Goal: Transaction & Acquisition: Purchase product/service

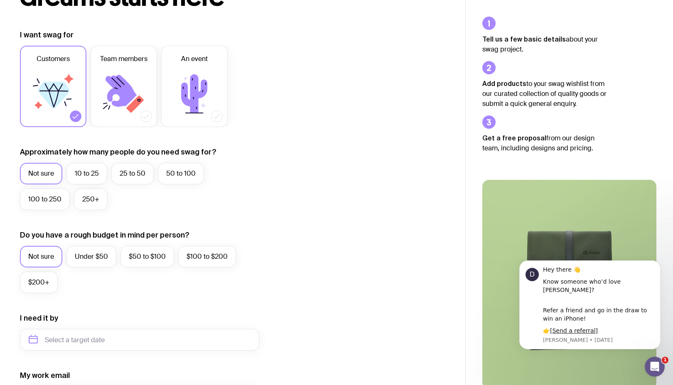
scroll to position [103, 0]
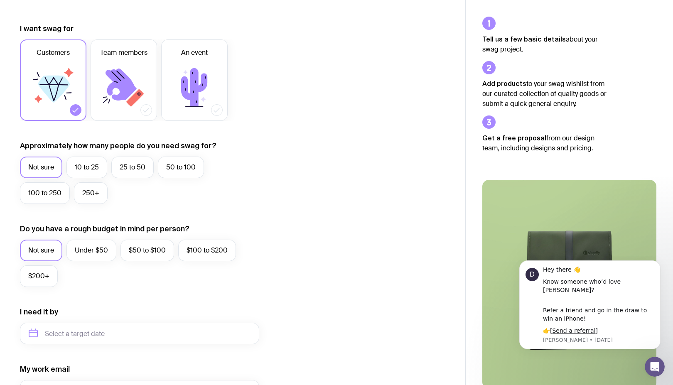
click at [63, 85] on icon at bounding box center [53, 88] width 50 height 50
click at [0, 0] on input "Customers" at bounding box center [0, 0] width 0 height 0
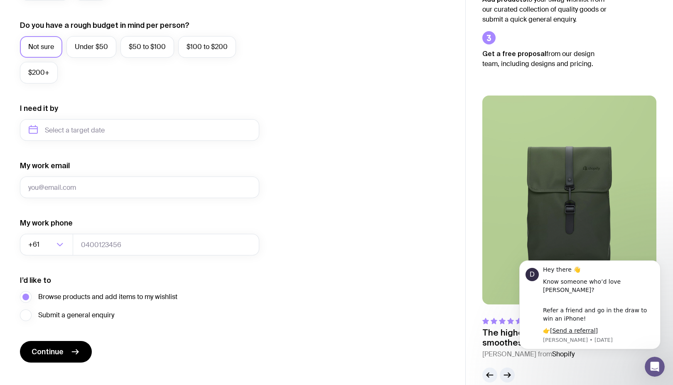
scroll to position [321, 0]
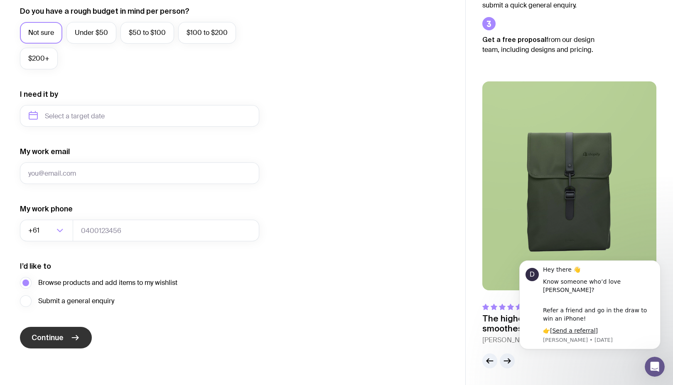
click at [52, 336] on span "Continue" at bounding box center [48, 338] width 32 height 10
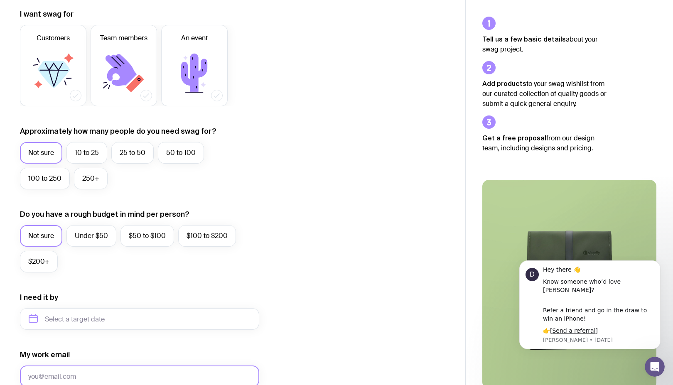
scroll to position [0, 0]
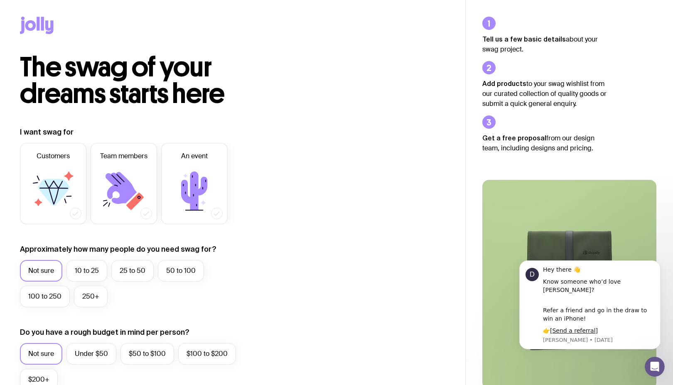
click at [28, 21] on icon at bounding box center [30, 25] width 11 height 10
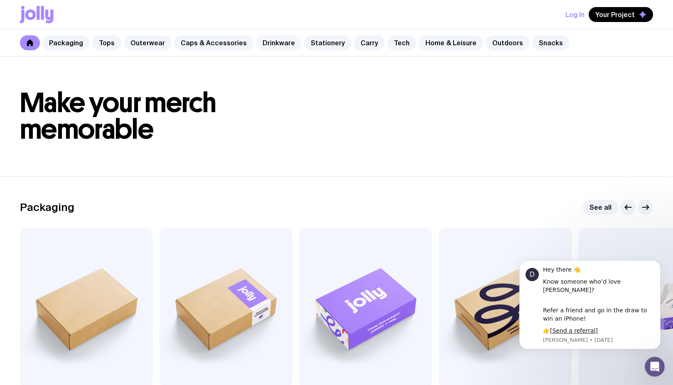
click at [276, 43] on link "Drinkware" at bounding box center [279, 42] width 46 height 15
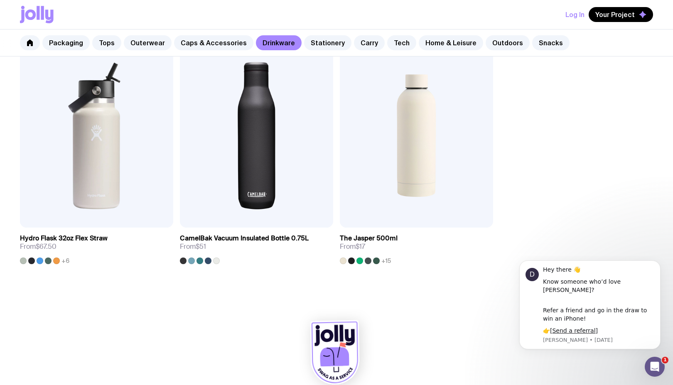
scroll to position [1416, 0]
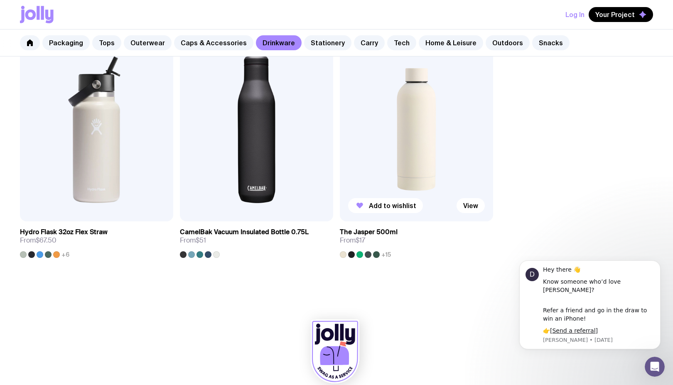
click at [426, 158] on img at bounding box center [416, 129] width 153 height 184
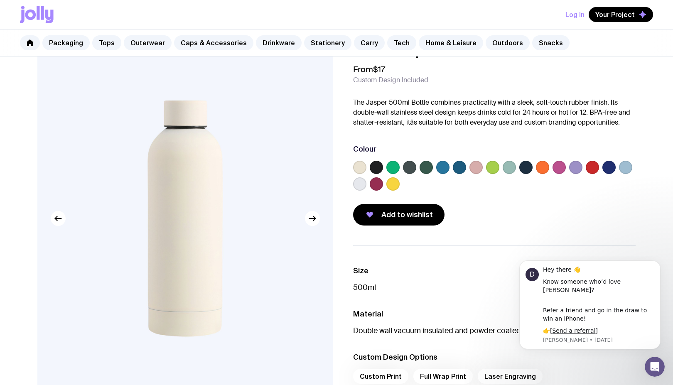
scroll to position [31, 0]
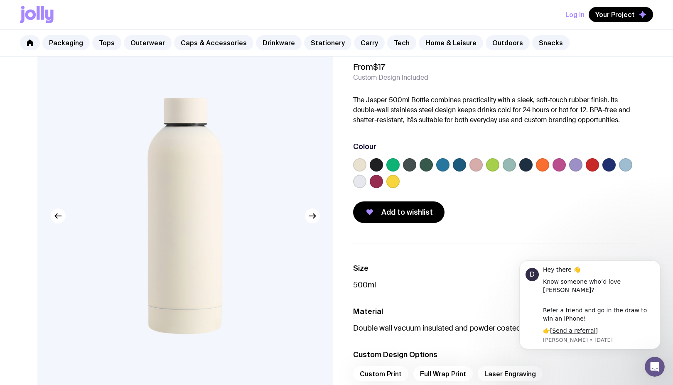
click at [526, 166] on label at bounding box center [526, 164] width 13 height 13
click at [0, 0] on input "radio" at bounding box center [0, 0] width 0 height 0
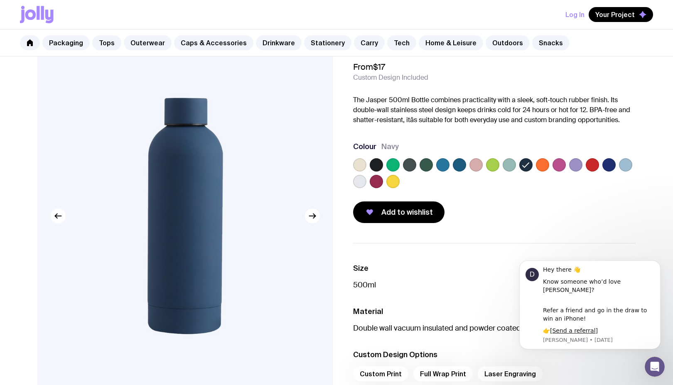
click at [460, 168] on label at bounding box center [459, 164] width 13 height 13
click at [0, 0] on input "radio" at bounding box center [0, 0] width 0 height 0
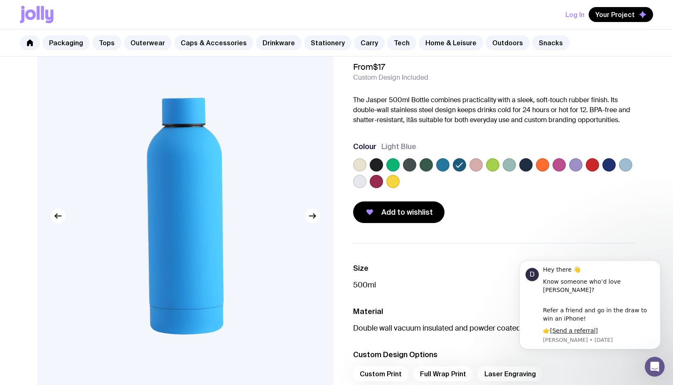
click at [606, 167] on label at bounding box center [609, 164] width 13 height 13
click at [0, 0] on input "radio" at bounding box center [0, 0] width 0 height 0
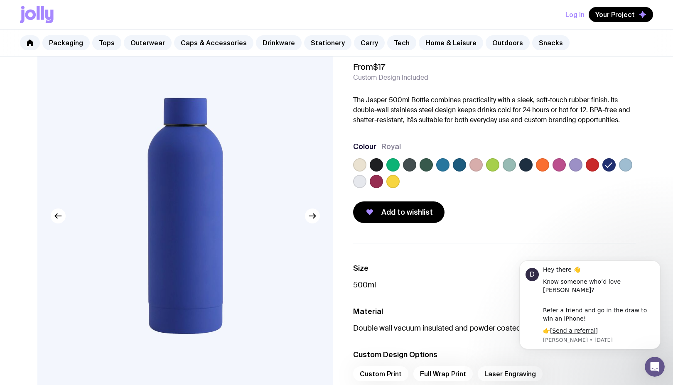
click at [540, 165] on label at bounding box center [542, 164] width 13 height 13
click at [0, 0] on input "radio" at bounding box center [0, 0] width 0 height 0
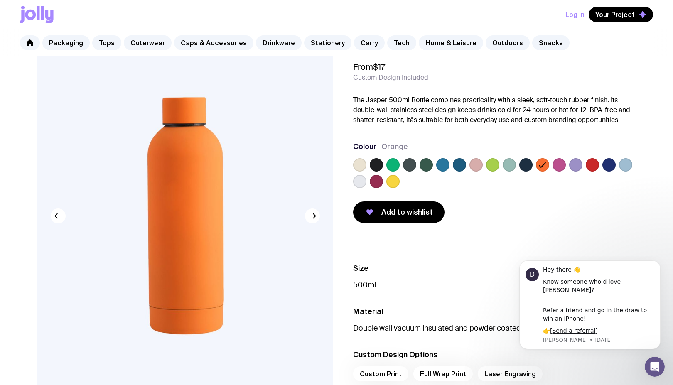
click at [561, 167] on label at bounding box center [559, 164] width 13 height 13
click at [0, 0] on input "radio" at bounding box center [0, 0] width 0 height 0
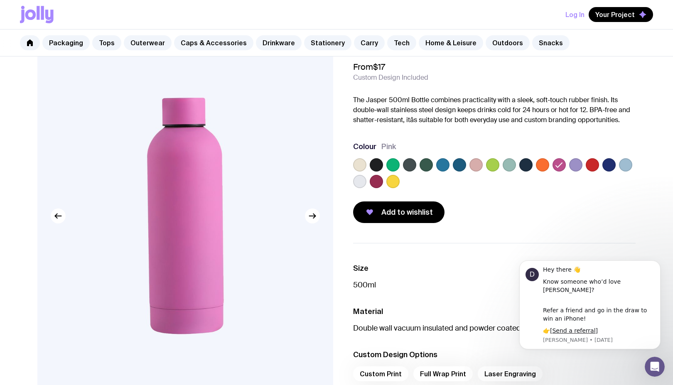
click at [576, 167] on label at bounding box center [575, 164] width 13 height 13
click at [0, 0] on input "radio" at bounding box center [0, 0] width 0 height 0
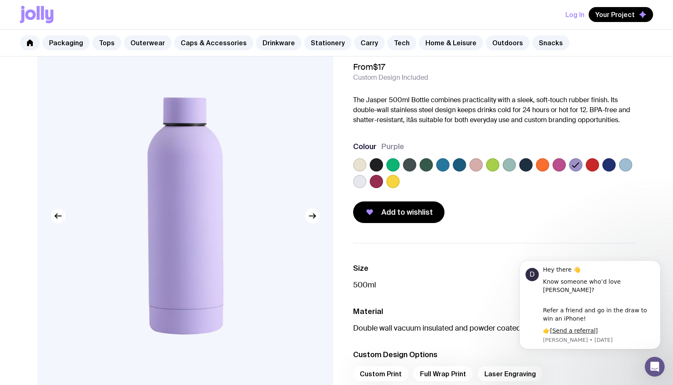
click at [576, 167] on icon at bounding box center [576, 165] width 10 height 10
click at [0, 0] on input "radio" at bounding box center [0, 0] width 0 height 0
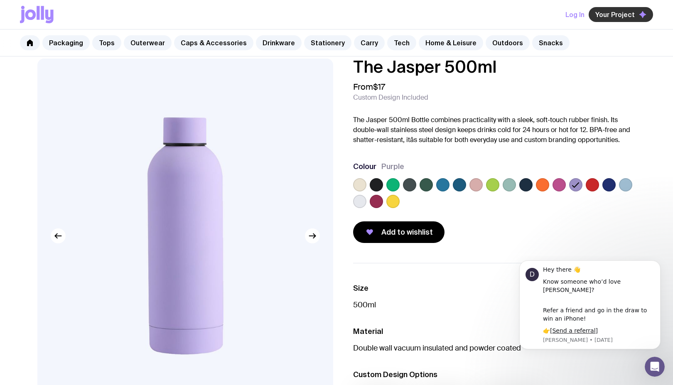
scroll to position [10, 0]
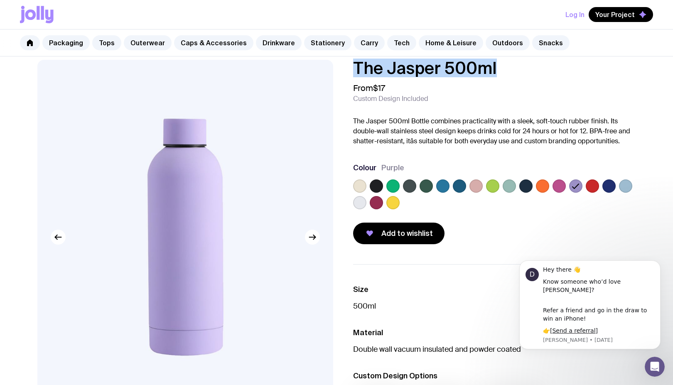
drag, startPoint x: 349, startPoint y: 73, endPoint x: 525, endPoint y: 70, distance: 176.2
click at [525, 70] on div "The Jasper 500ml From $17 Custom Design Included The Jasper 500ml Bottle combin…" at bounding box center [488, 152] width 296 height 185
copy h1 "The Jasper 500ml"
